Goal: Entertainment & Leisure: Consume media (video, audio)

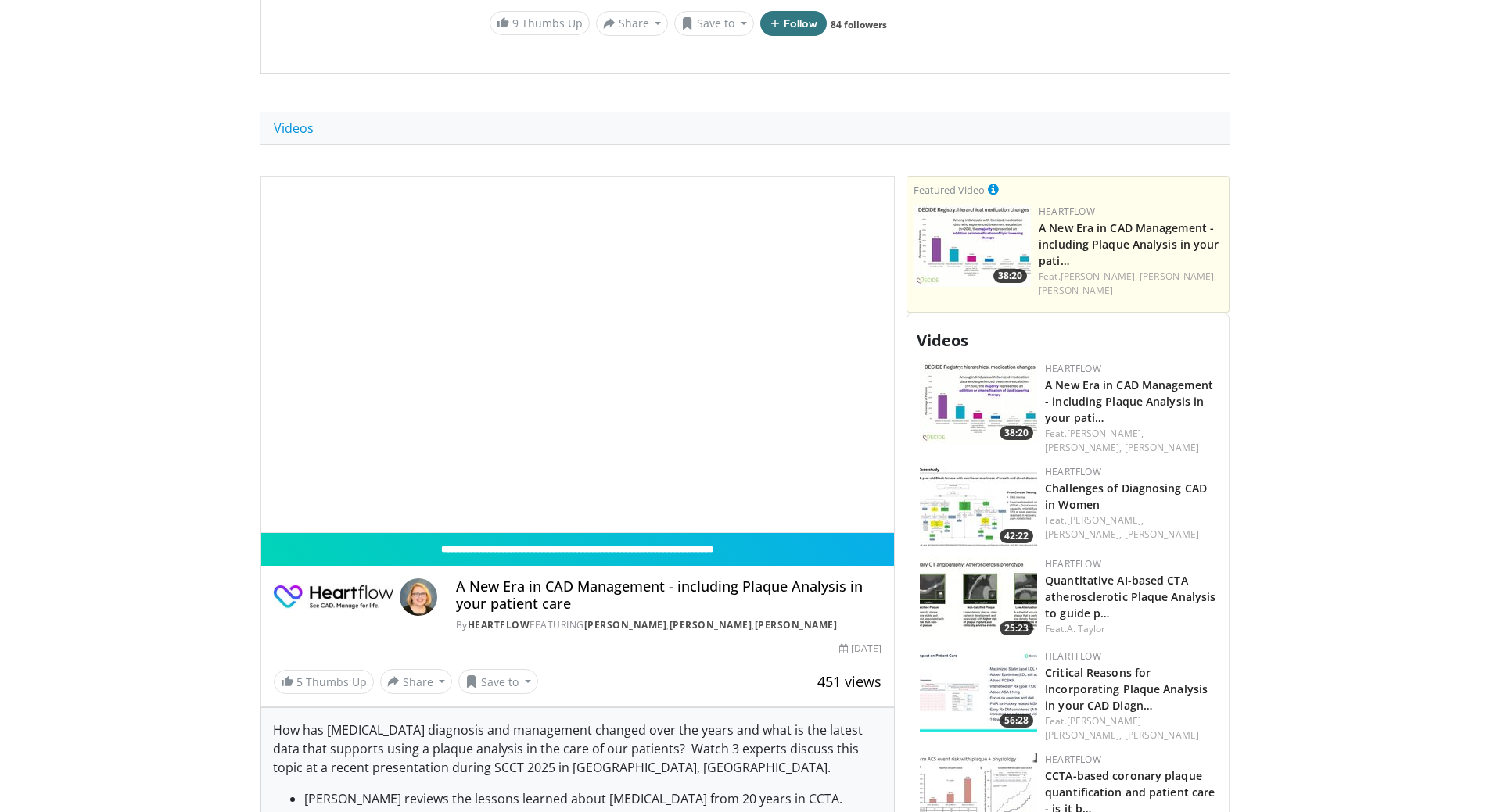
scroll to position [469, 0]
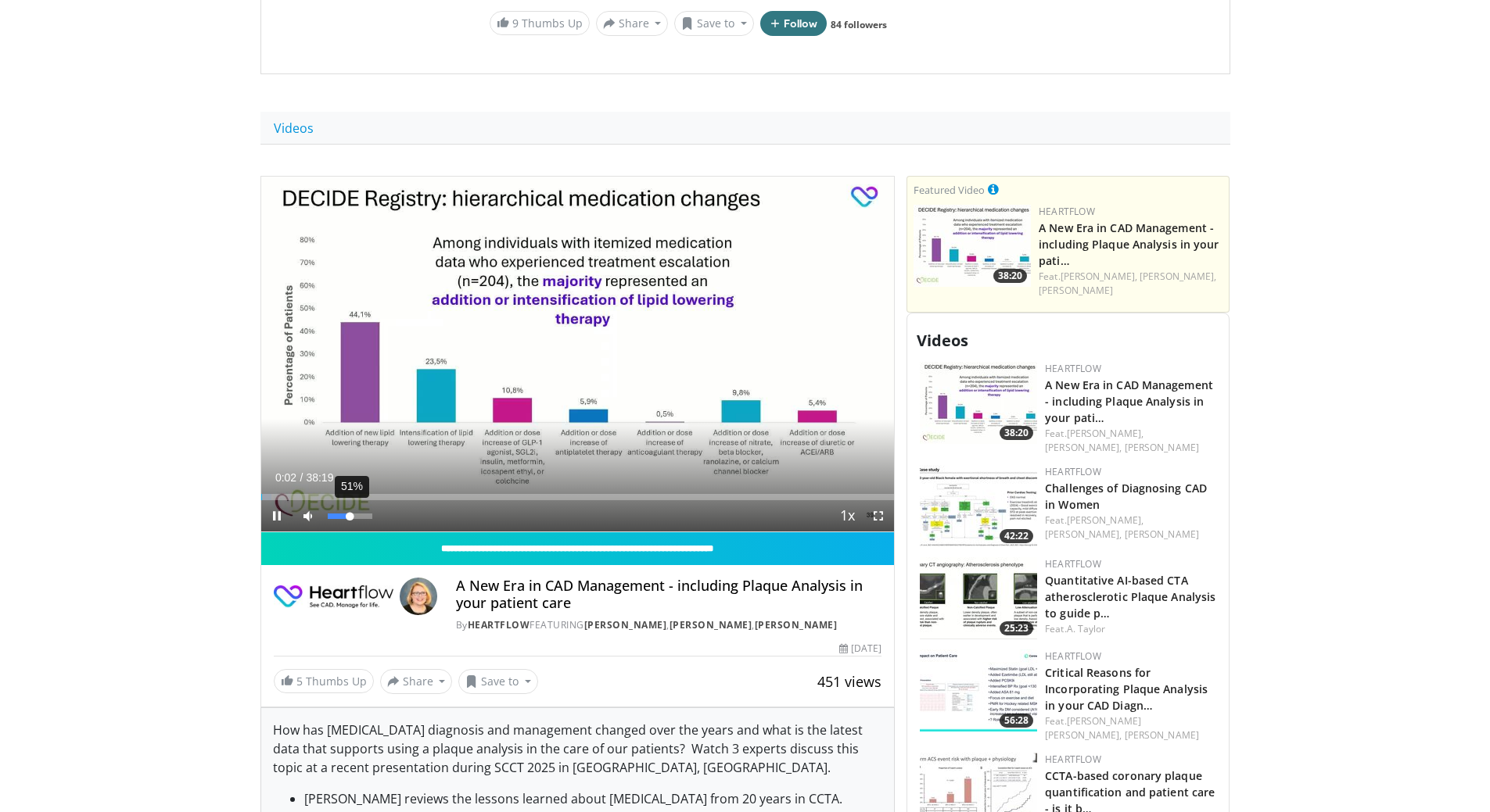
drag, startPoint x: 364, startPoint y: 514, endPoint x: 351, endPoint y: 513, distance: 13.0
click at [351, 514] on div "Volume Level" at bounding box center [338, 517] width 22 height 6
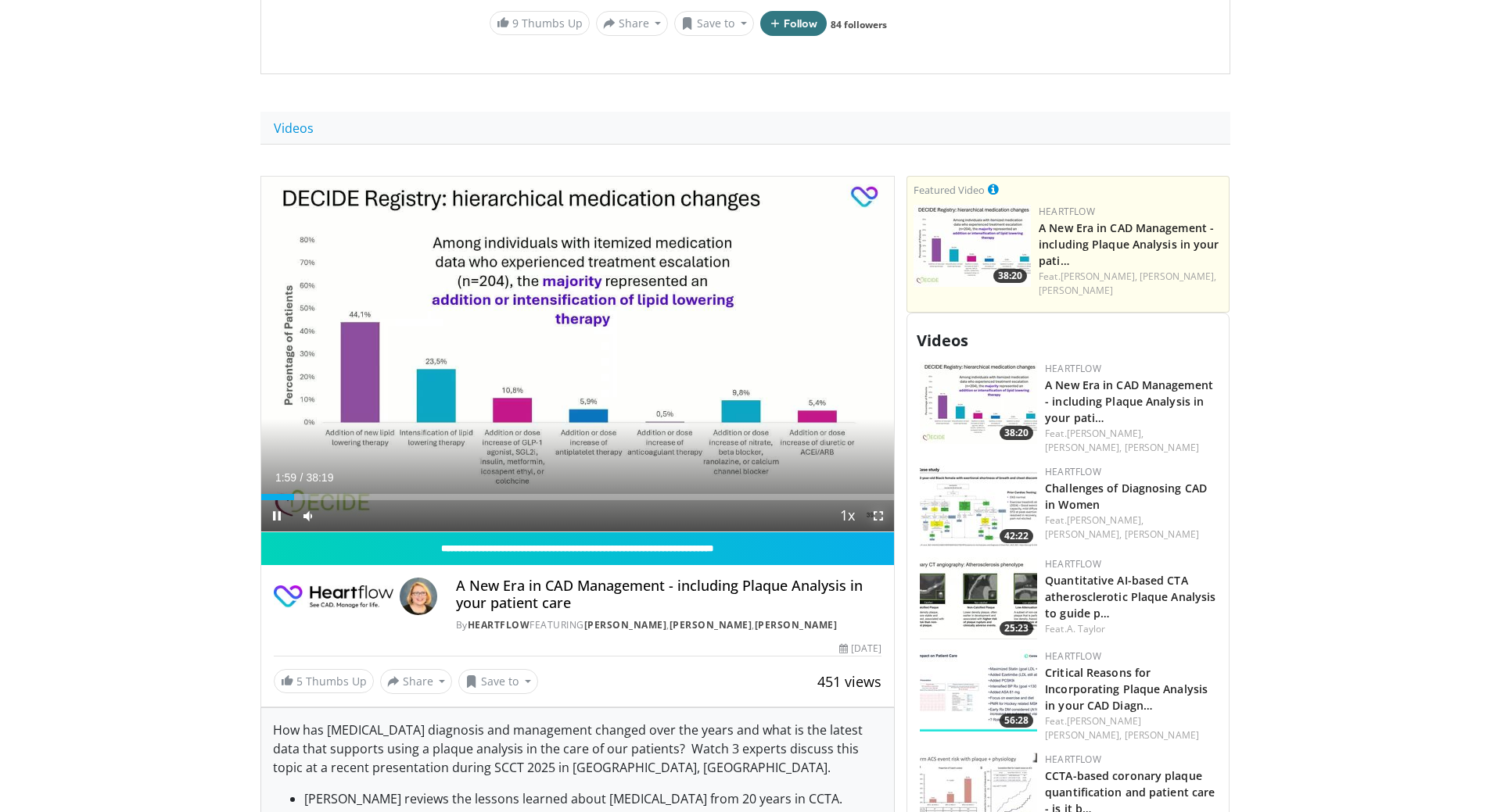
click at [884, 521] on span "Video Player" at bounding box center [878, 515] width 31 height 31
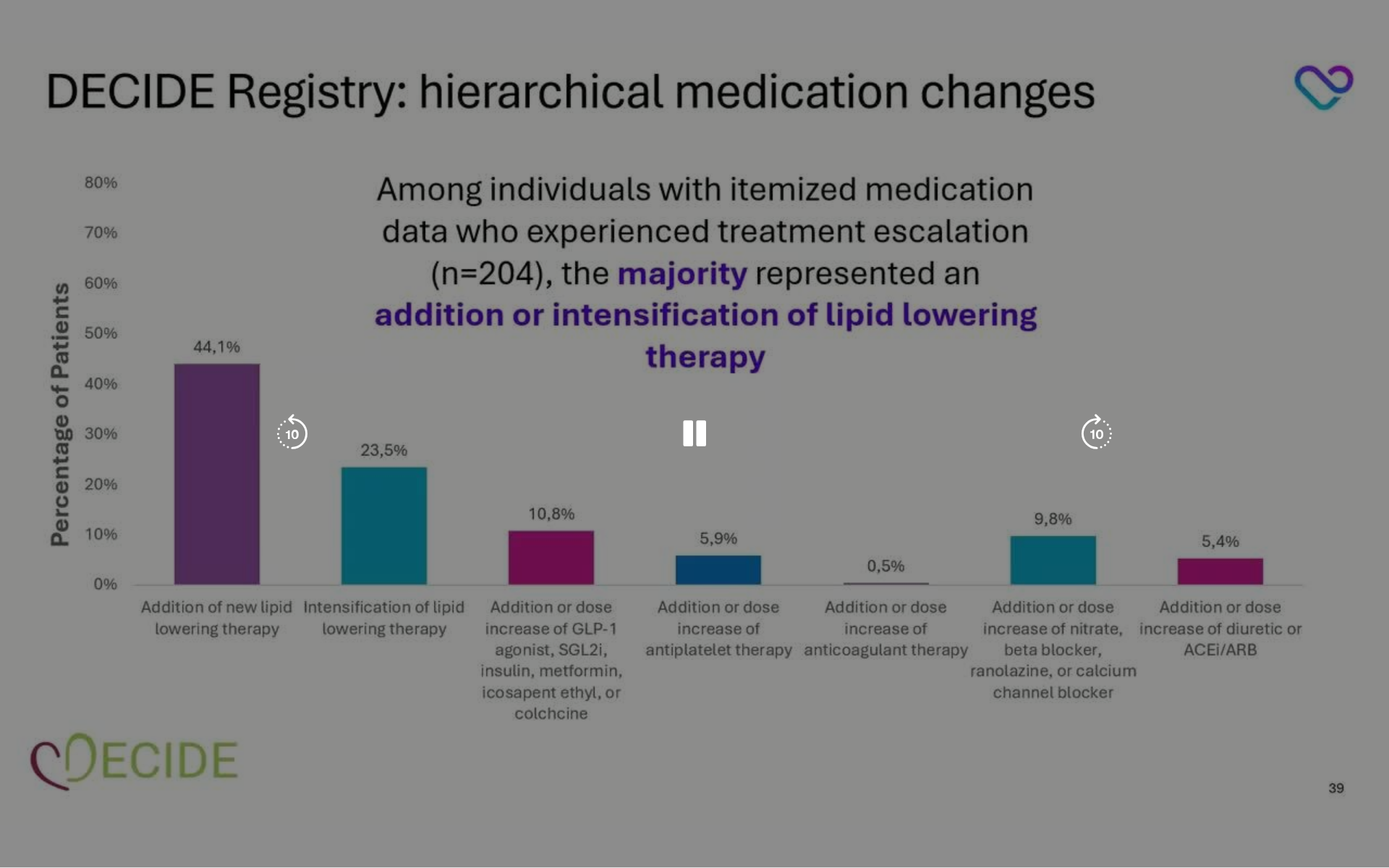
click at [472, 340] on div "10 seconds Tap to unmute" at bounding box center [694, 433] width 1389 height 867
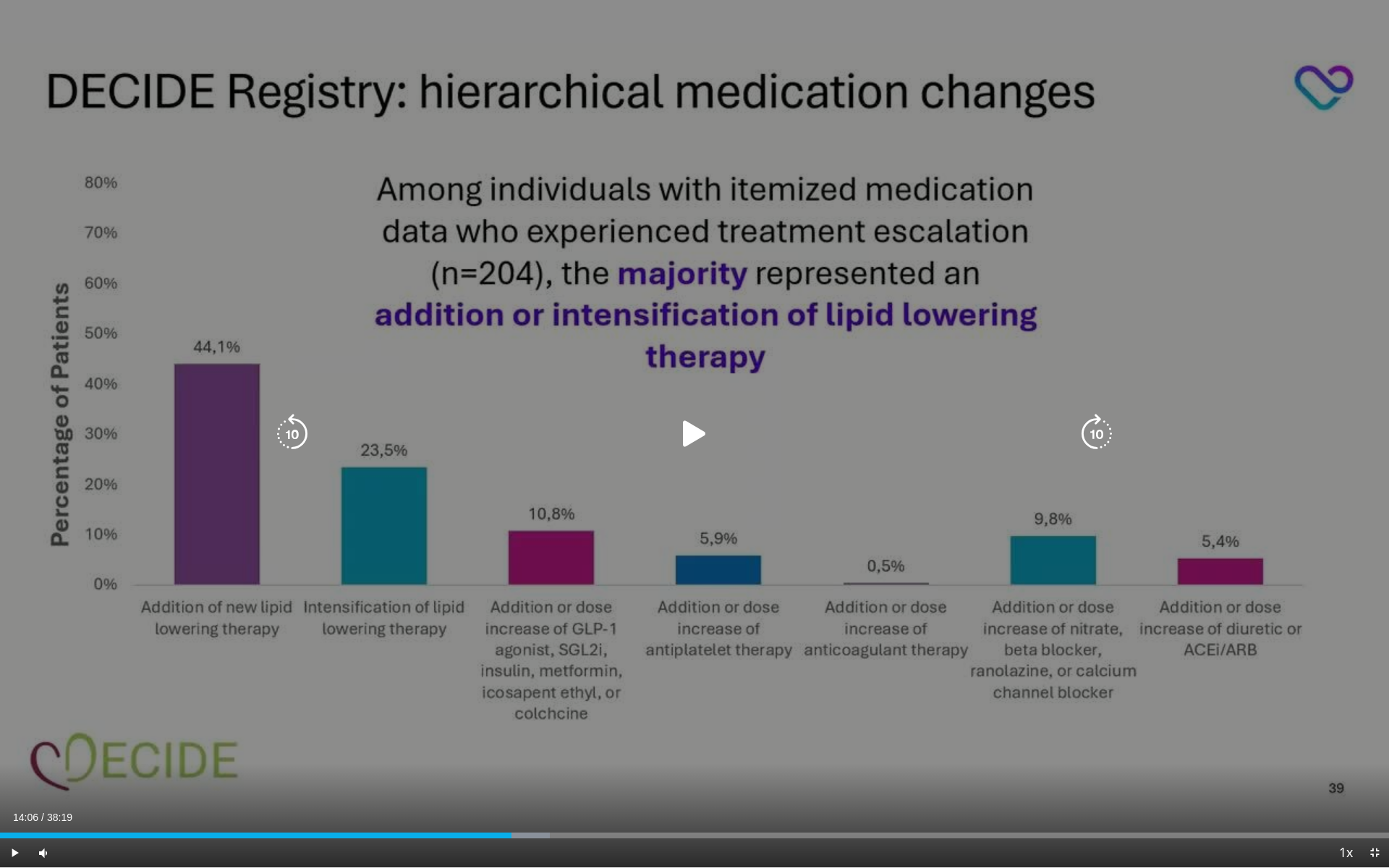
click at [693, 423] on icon "Video Player" at bounding box center [694, 433] width 41 height 41
click at [871, 485] on div "10 seconds Tap to unmute" at bounding box center [694, 433] width 1389 height 867
